Goal: Task Accomplishment & Management: Complete application form

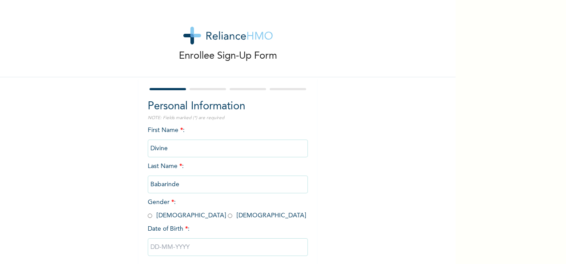
click at [228, 218] on input "radio" at bounding box center [230, 216] width 4 height 8
radio input "true"
click at [173, 255] on input "text" at bounding box center [228, 248] width 160 height 18
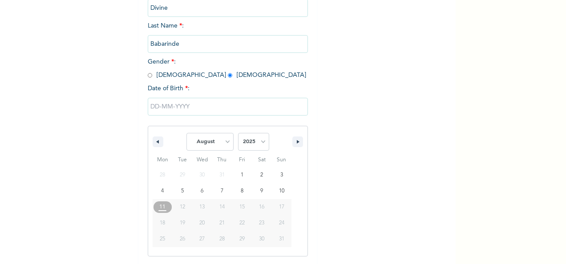
scroll to position [141, 0]
click at [249, 142] on select "2025 2024 2023 2022 2021 2020 2019 2018 2017 2016 2015 2014 2013 2012 2011 2010…" at bounding box center [253, 142] width 31 height 18
click at [212, 144] on select "January February March April May June July August September October November De…" at bounding box center [209, 142] width 47 height 18
click at [186, 134] on select "January February March April May June July August September October November De…" at bounding box center [209, 142] width 47 height 18
select select "7"
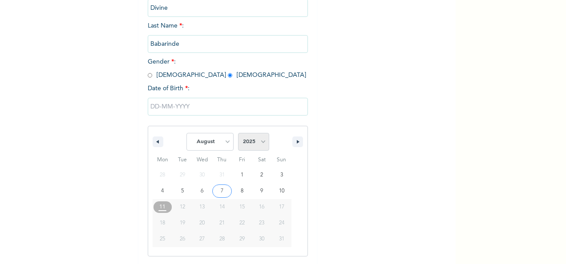
click at [246, 144] on select "2025 2024 2023 2022 2021 2020 2019 2018 2017 2016 2015 2014 2013 2012 2011 2010…" at bounding box center [253, 142] width 31 height 18
select select "2003"
click at [238, 134] on select "2025 2024 2023 2022 2021 2020 2019 2018 2017 2016 2015 2014 2013 2012 2011 2010…" at bounding box center [253, 142] width 31 height 18
click at [209, 140] on select "January February March April May June July August September October November De…" at bounding box center [209, 142] width 47 height 18
select select "11"
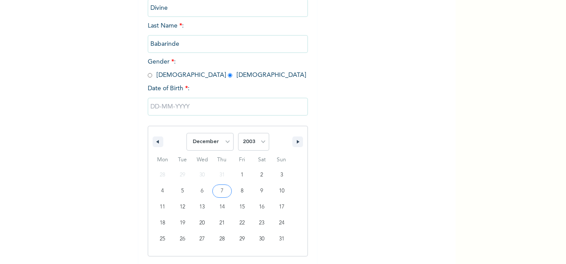
click at [186, 134] on select "January February March April May June July August September October November De…" at bounding box center [209, 142] width 47 height 18
type input "[DATE]"
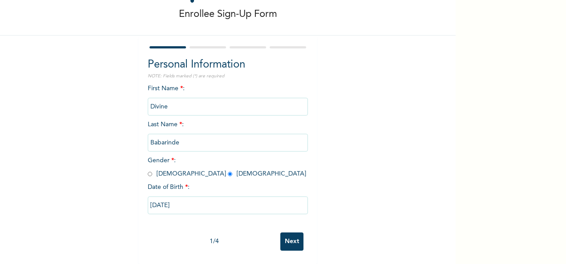
click at [284, 236] on input "Next" at bounding box center [291, 242] width 23 height 18
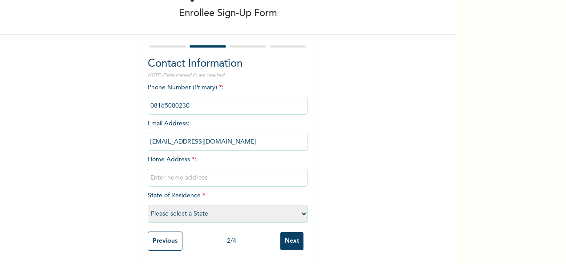
click at [184, 171] on input "text" at bounding box center [228, 178] width 160 height 18
type input "[STREET_ADDRESS]"
click at [192, 205] on select "Please select a State [PERSON_NAME] (FCT) [PERSON_NAME] Ibom [GEOGRAPHIC_DATA] …" at bounding box center [228, 214] width 160 height 18
select select "25"
click at [148, 205] on select "Please select a State [PERSON_NAME] (FCT) [PERSON_NAME] Ibom [GEOGRAPHIC_DATA] …" at bounding box center [228, 214] width 160 height 18
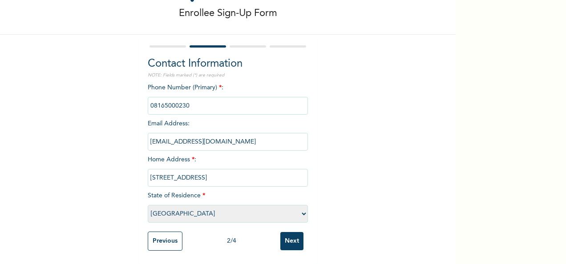
click at [289, 240] on input "Next" at bounding box center [291, 241] width 23 height 18
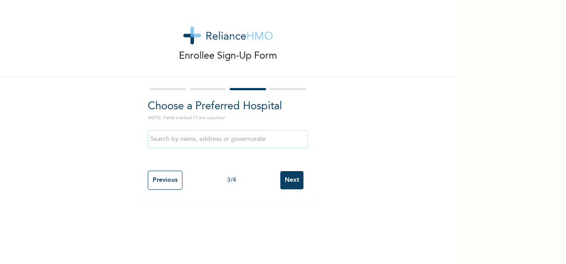
scroll to position [0, 0]
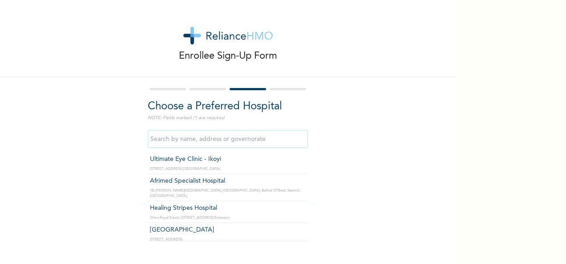
click at [173, 142] on input "text" at bounding box center [228, 139] width 160 height 18
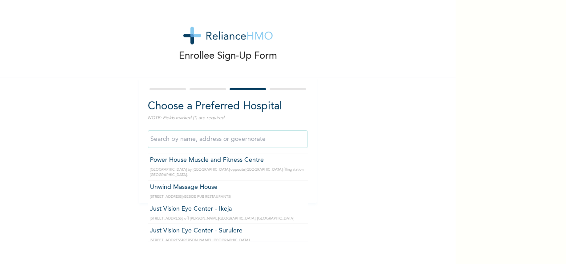
scroll to position [24460, 0]
